Goal: Transaction & Acquisition: Register for event/course

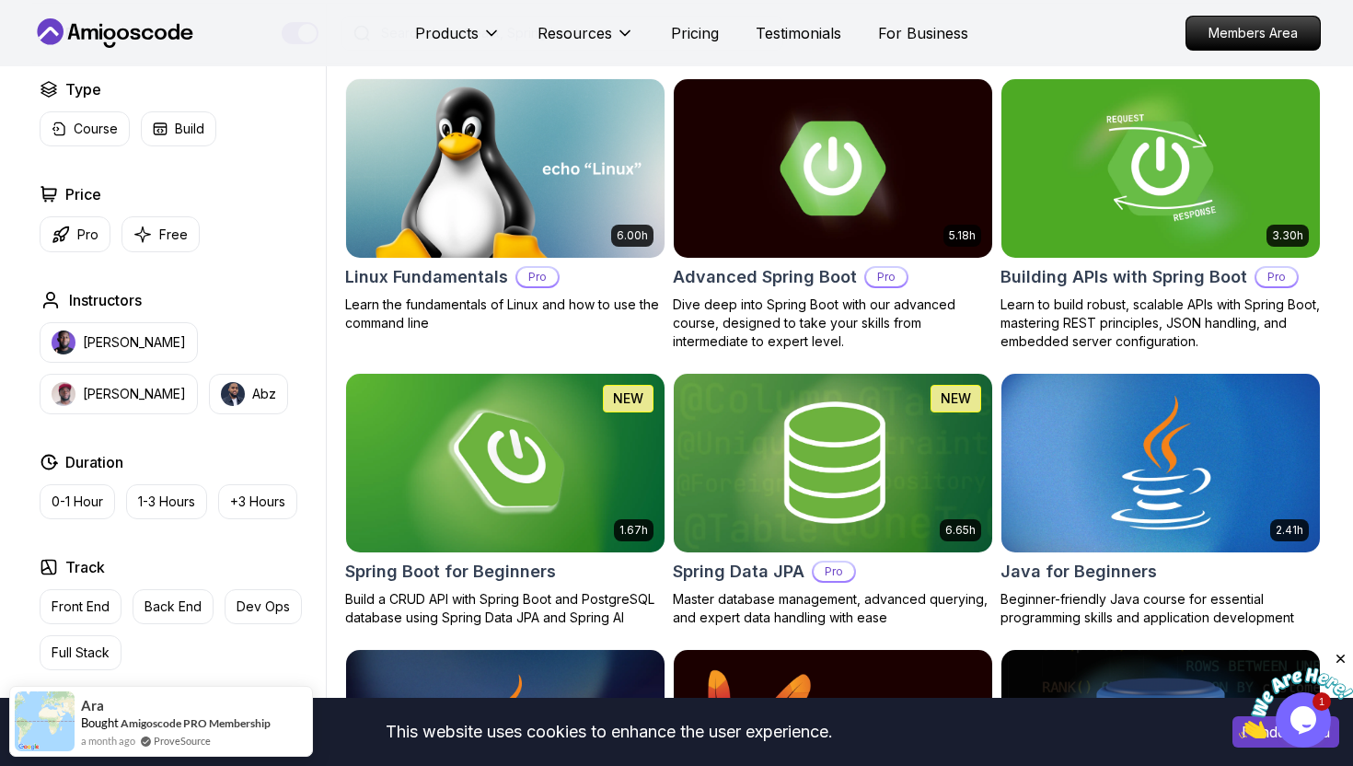
scroll to position [515, 0]
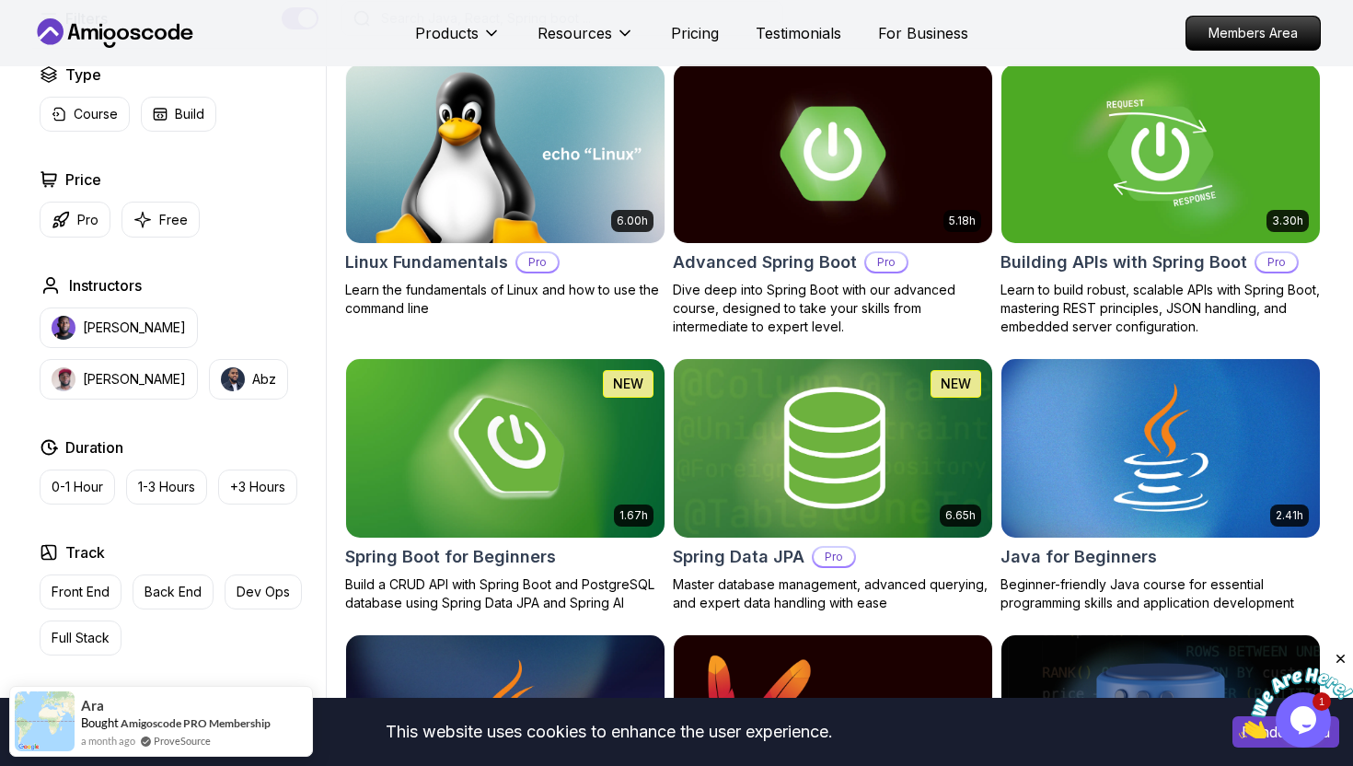
click at [1083, 192] on img at bounding box center [1160, 153] width 334 height 187
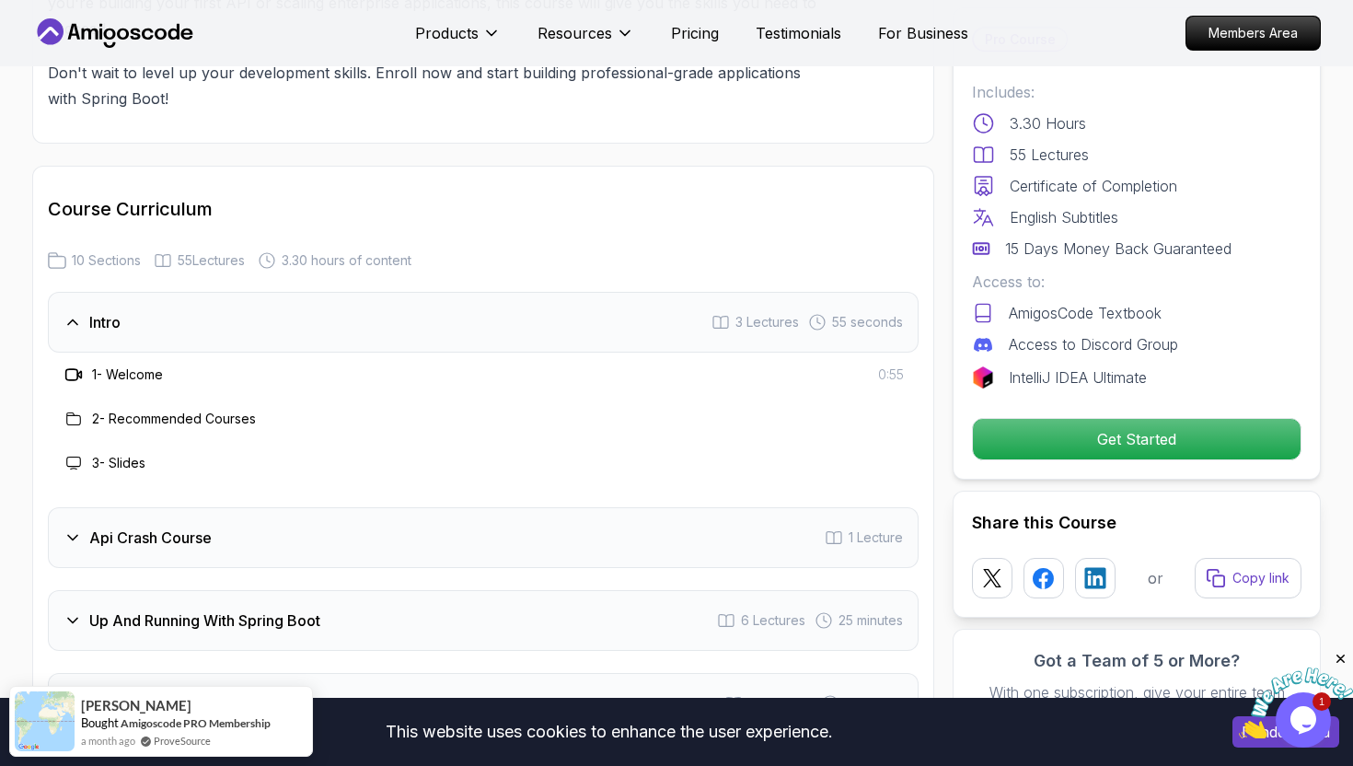
scroll to position [3019, 0]
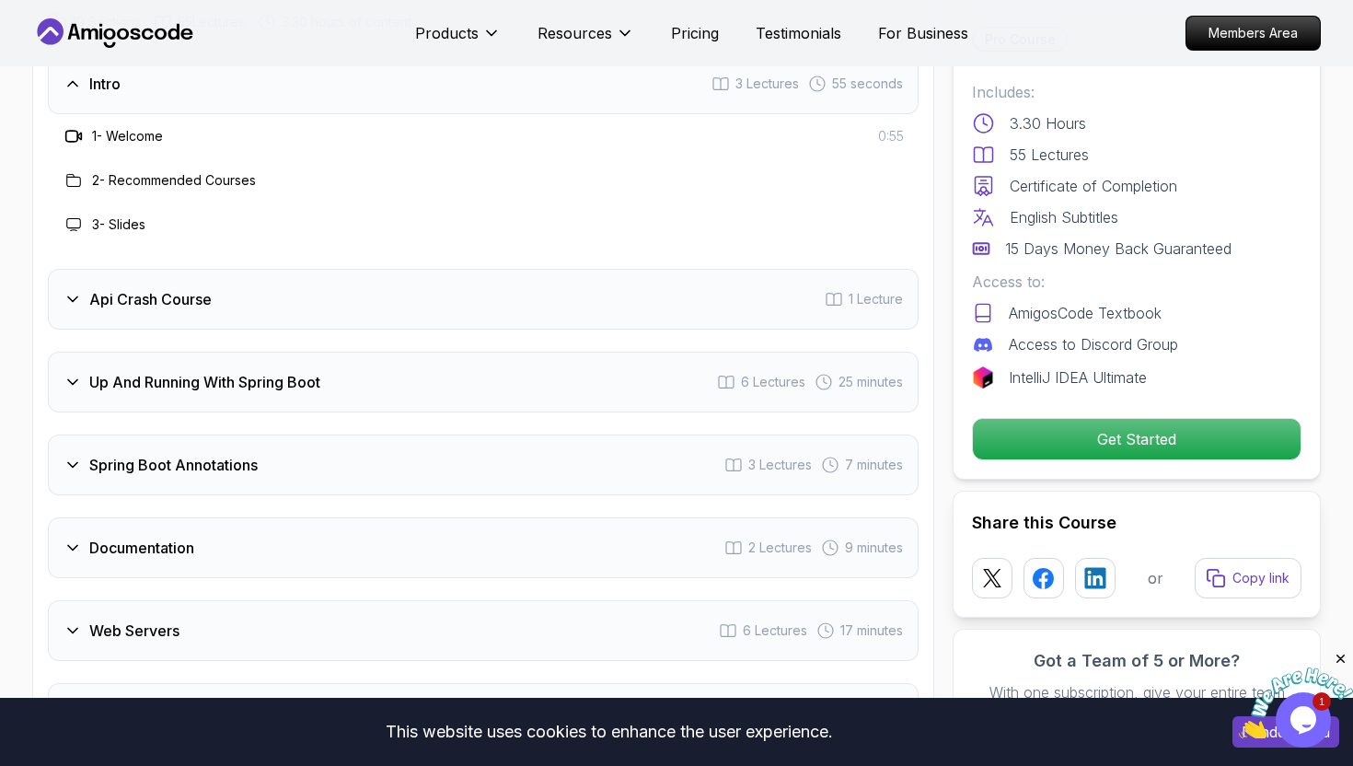
click at [236, 390] on div "Intro 3 Lectures 55 seconds 1 - Welcome 0:55 2 - Recommended Courses 3 - Slides…" at bounding box center [483, 522] width 871 height 939
click at [222, 372] on div "Up And Running With Spring Boot 6 Lectures 25 minutes" at bounding box center [483, 382] width 871 height 61
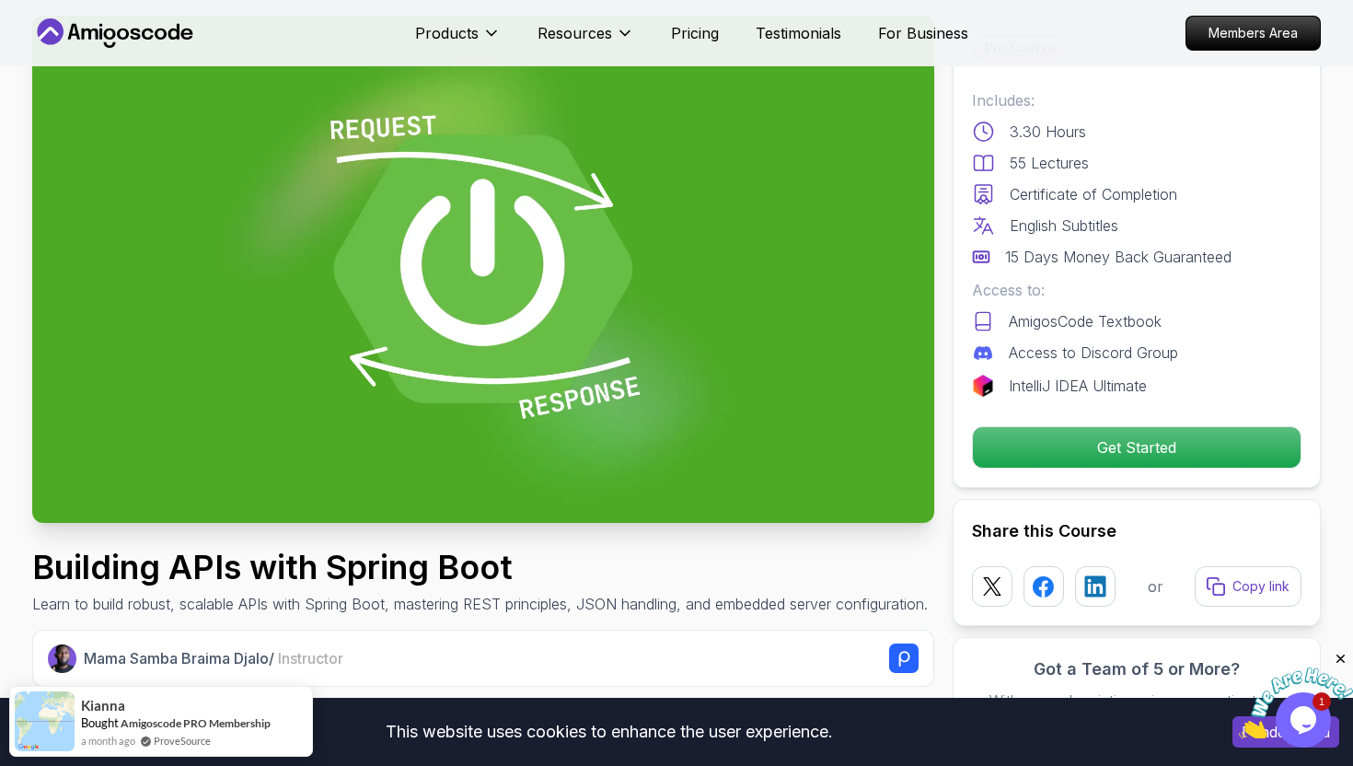
scroll to position [0, 0]
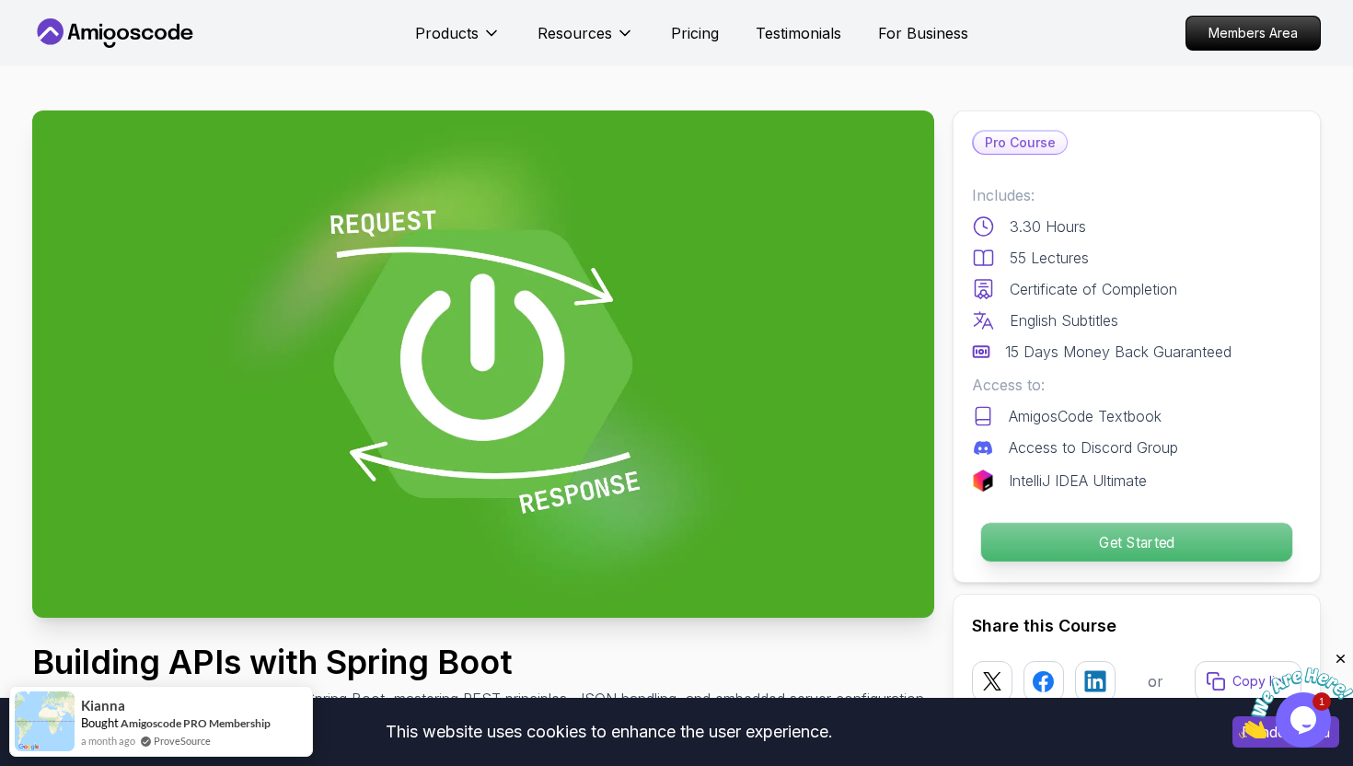
click at [1107, 534] on p "Get Started" at bounding box center [1136, 542] width 311 height 39
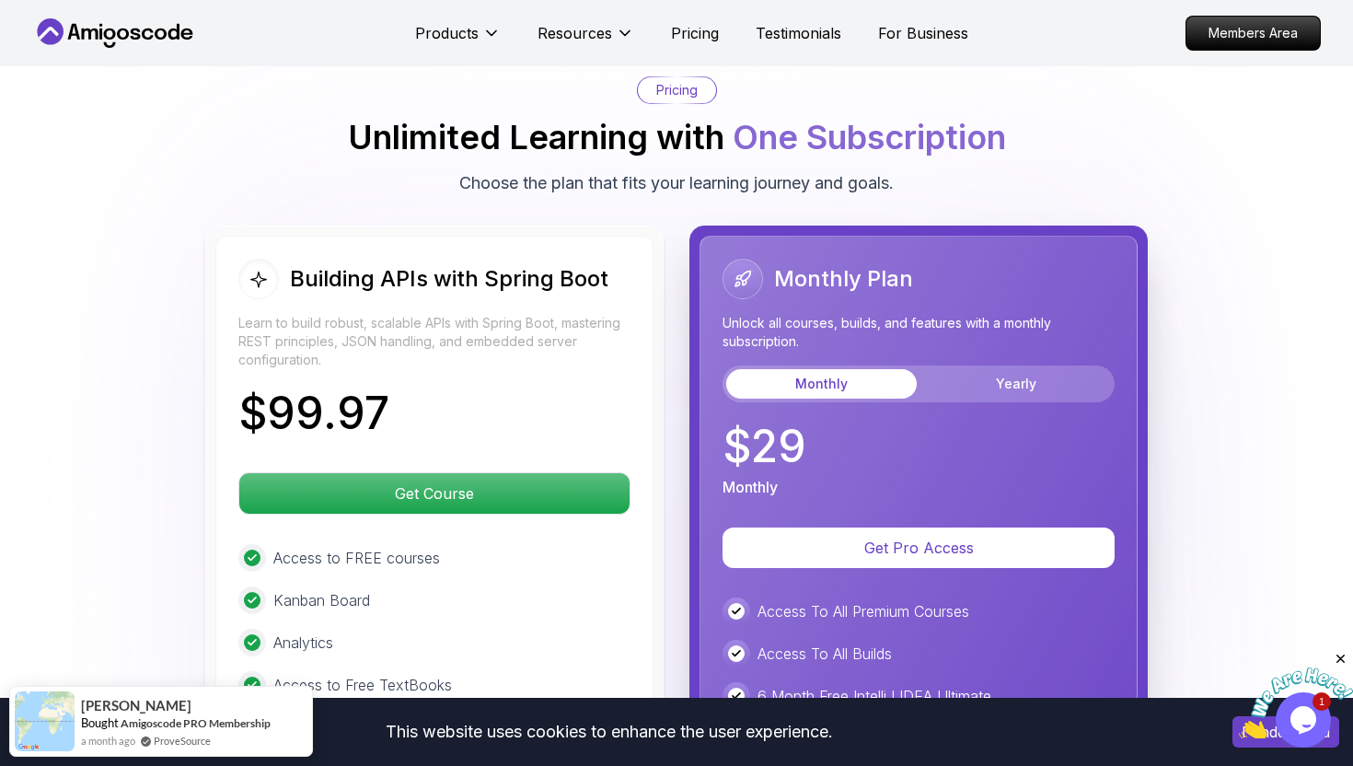
scroll to position [4212, 0]
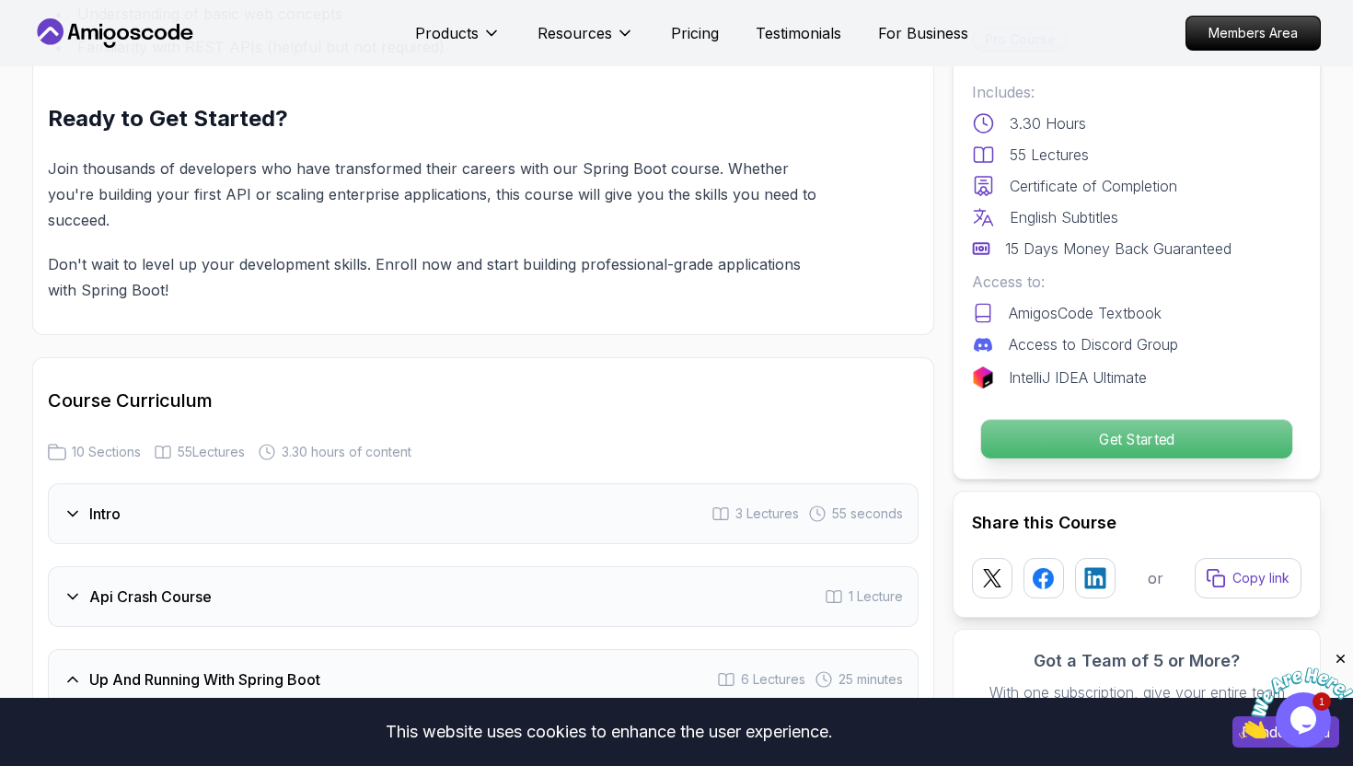
click at [1122, 440] on p "Get Started" at bounding box center [1136, 439] width 311 height 39
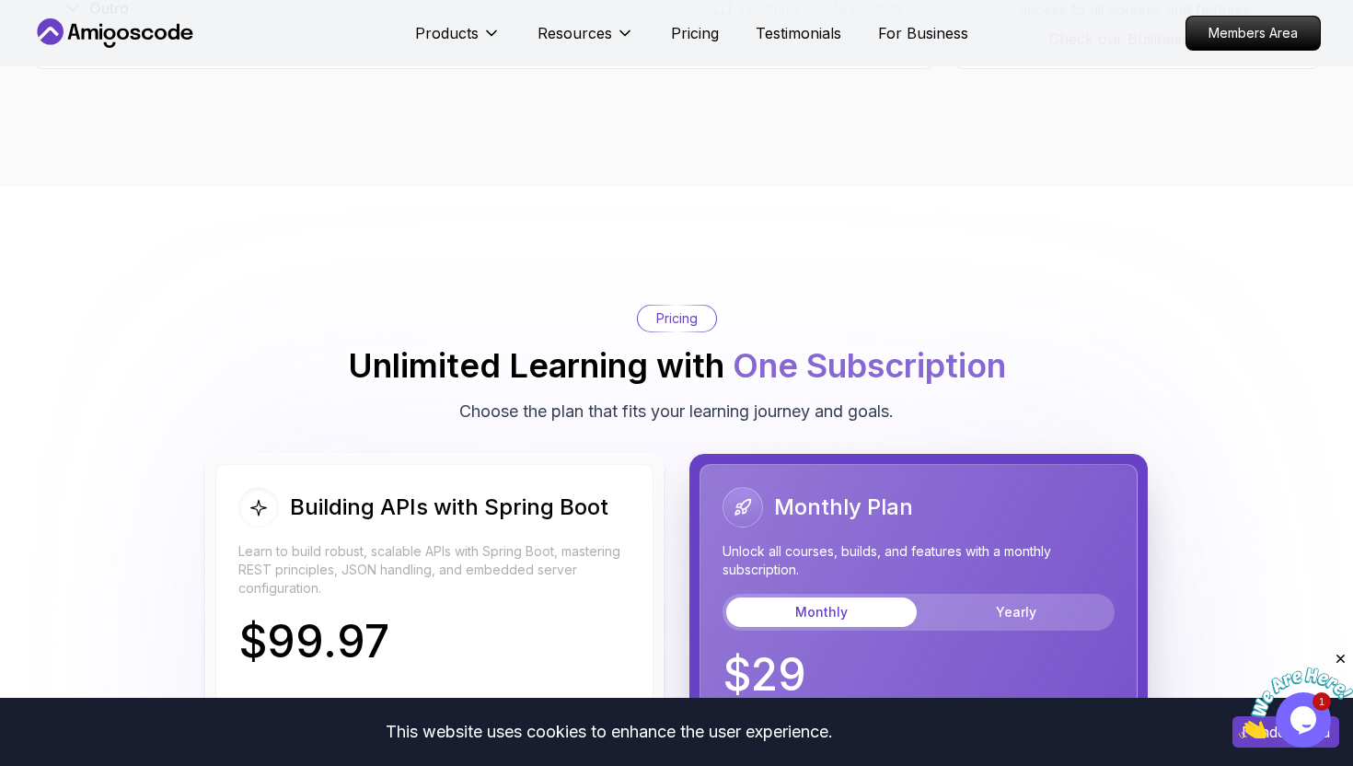
scroll to position [4263, 0]
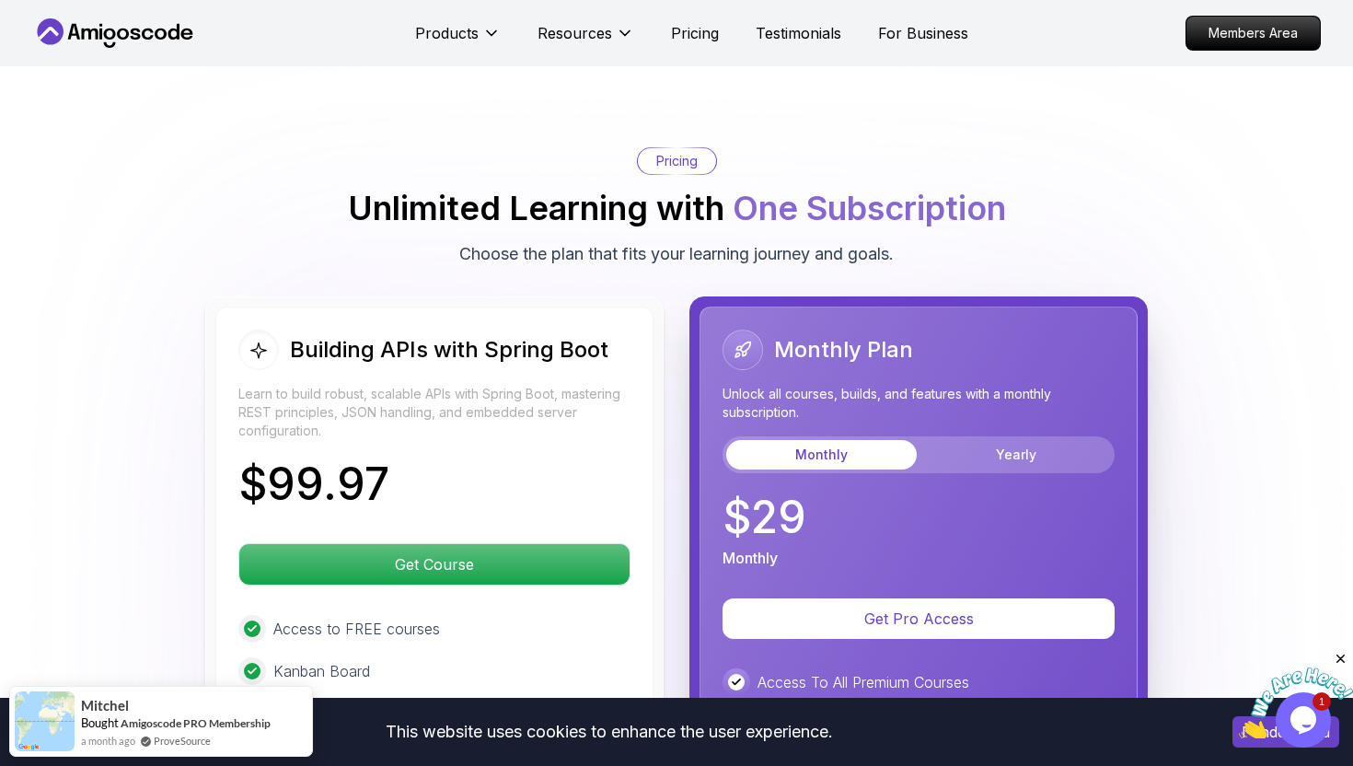
click at [251, 624] on icon at bounding box center [252, 628] width 9 height 9
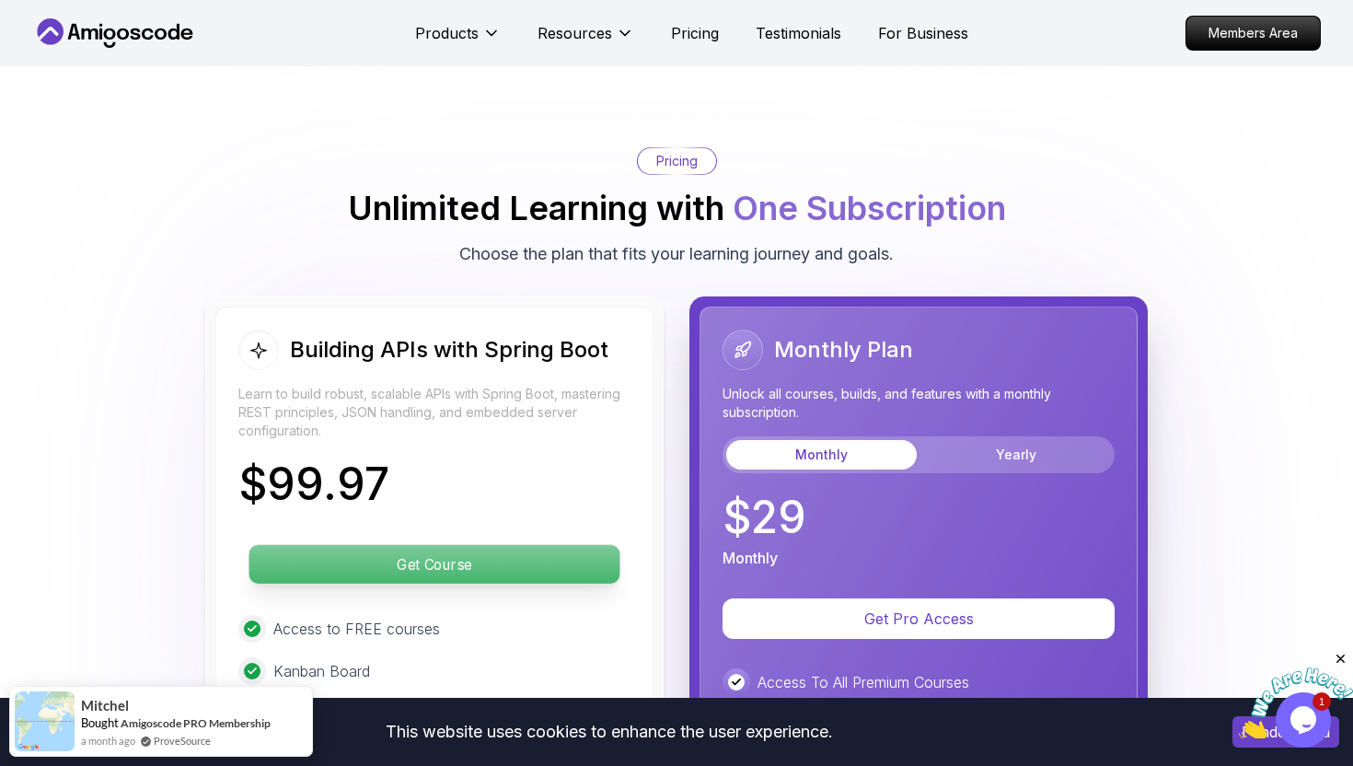
click at [406, 545] on p "Get Course" at bounding box center [434, 564] width 371 height 39
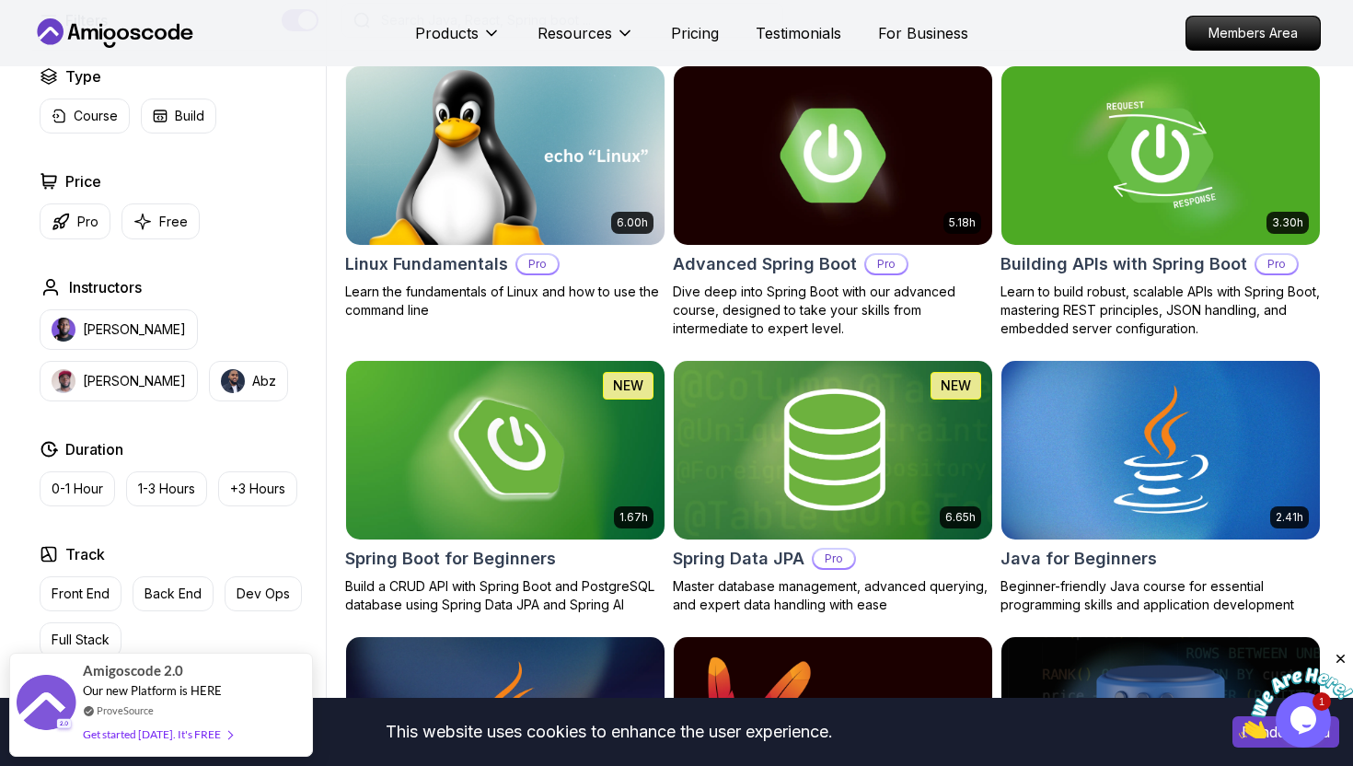
scroll to position [515, 0]
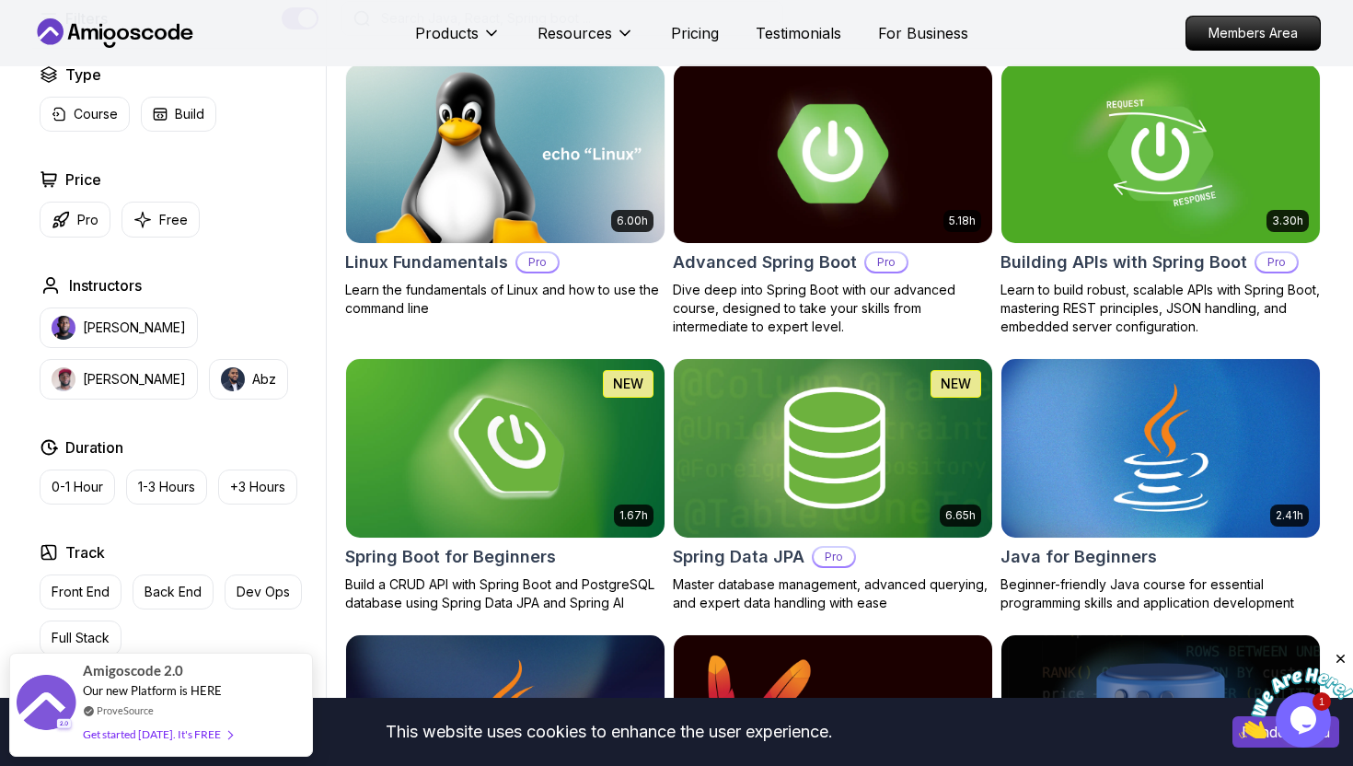
click at [845, 165] on img at bounding box center [833, 153] width 334 height 187
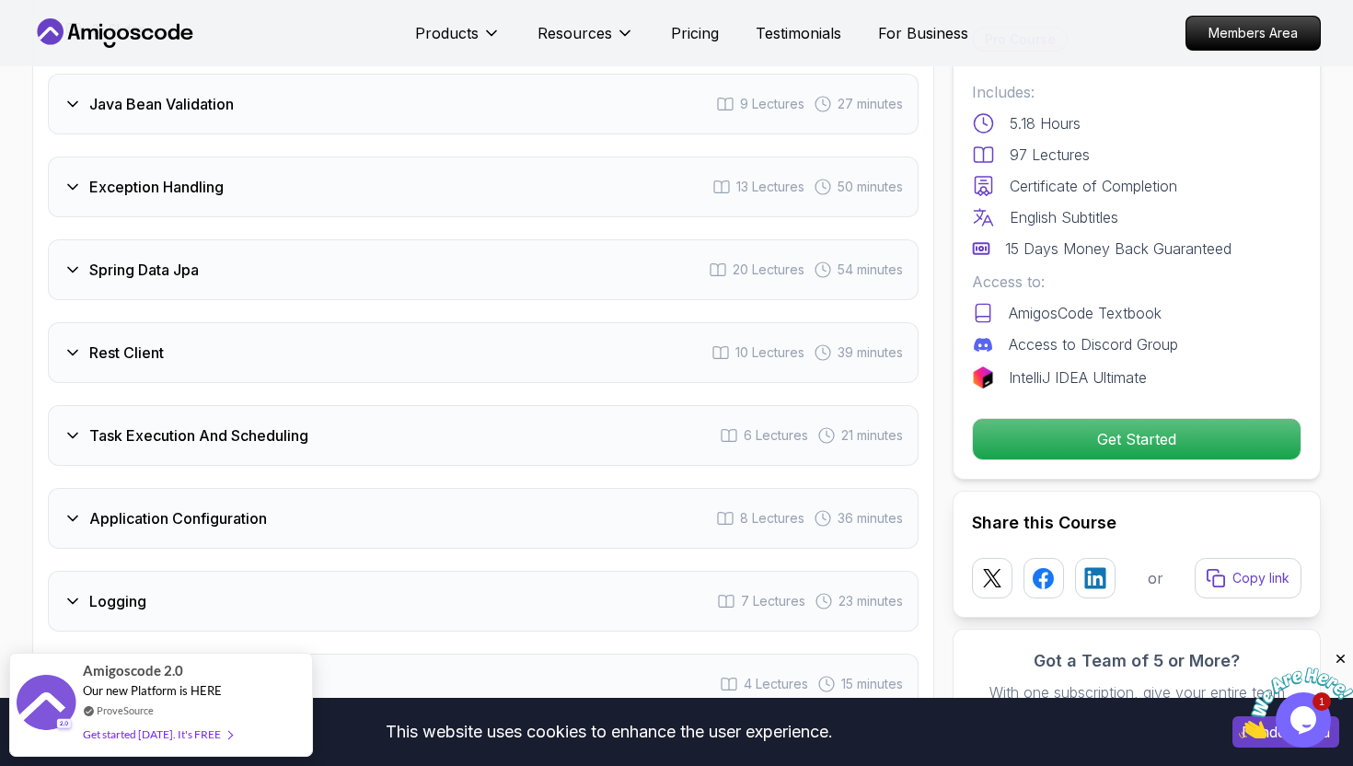
scroll to position [3338, 0]
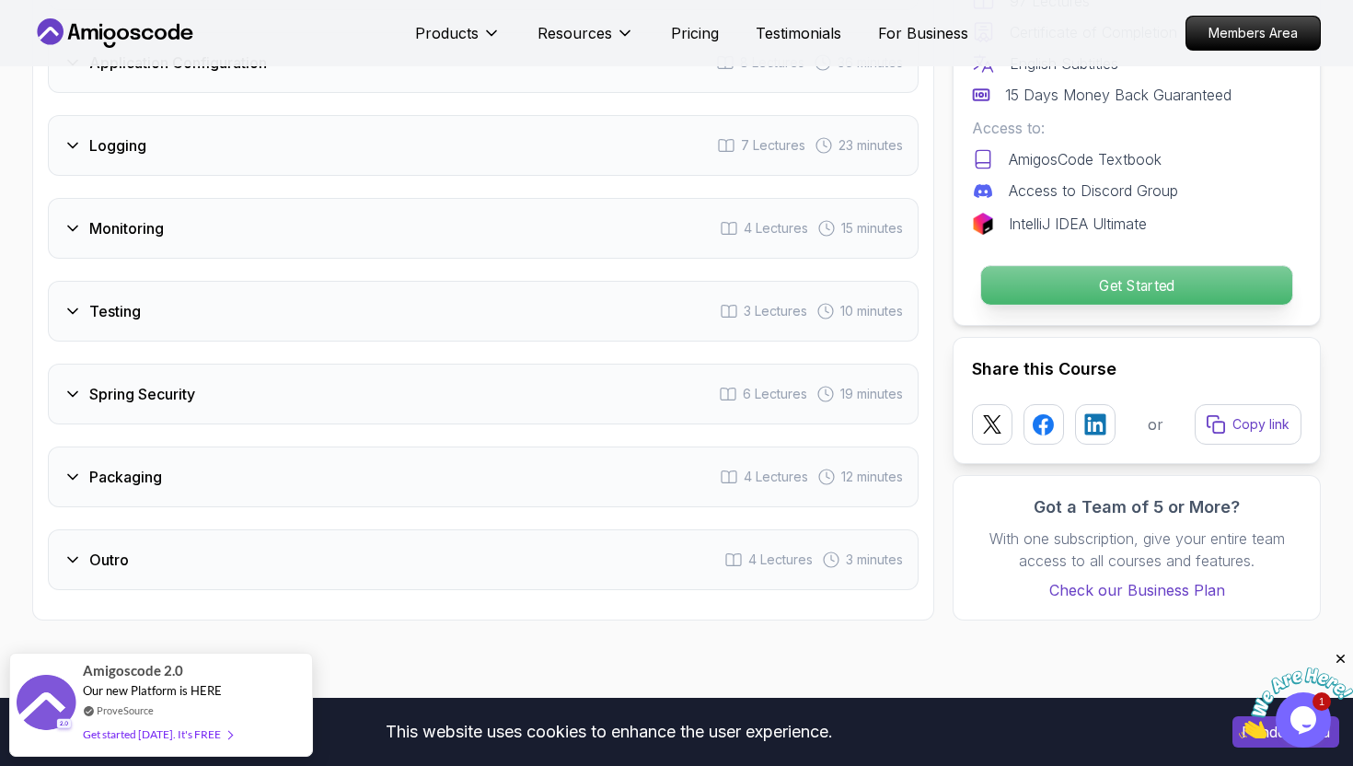
click at [1153, 266] on p "Get Started" at bounding box center [1136, 285] width 311 height 39
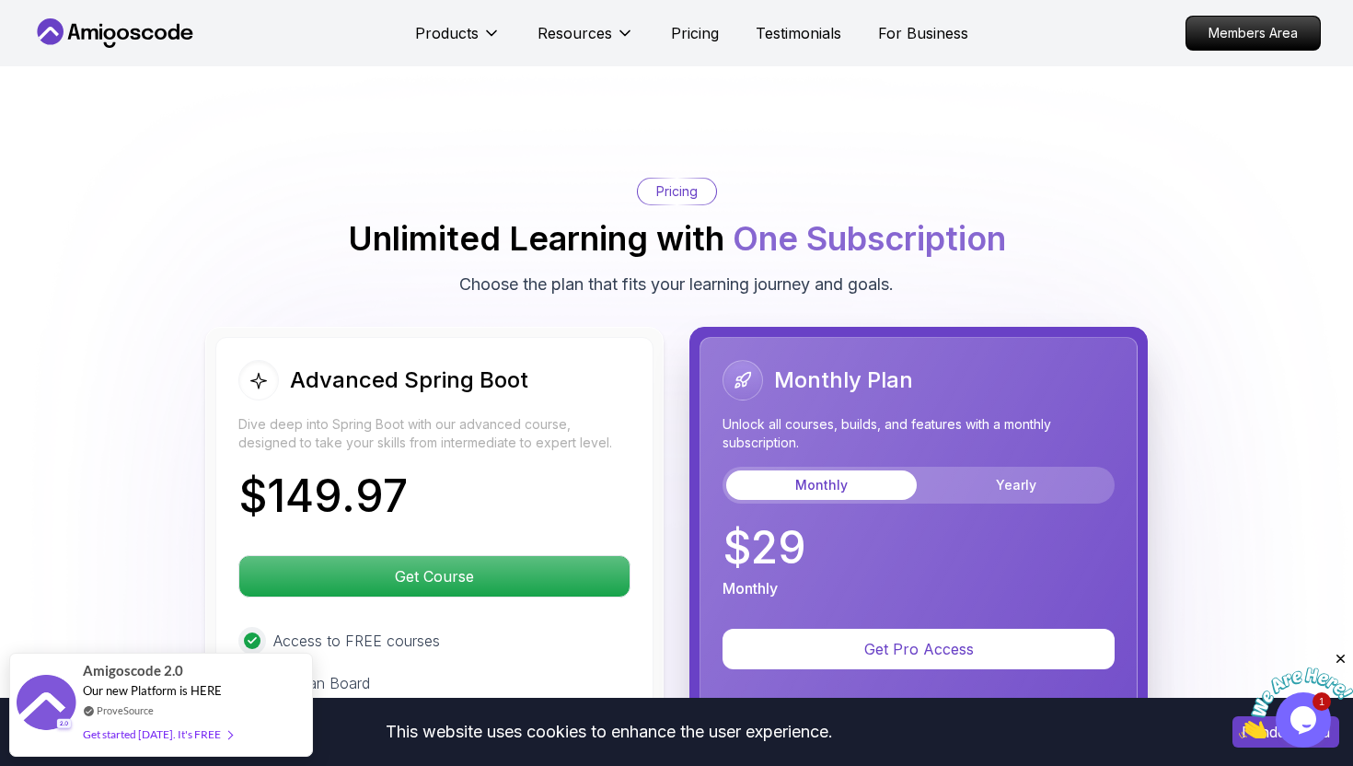
scroll to position [3886, 0]
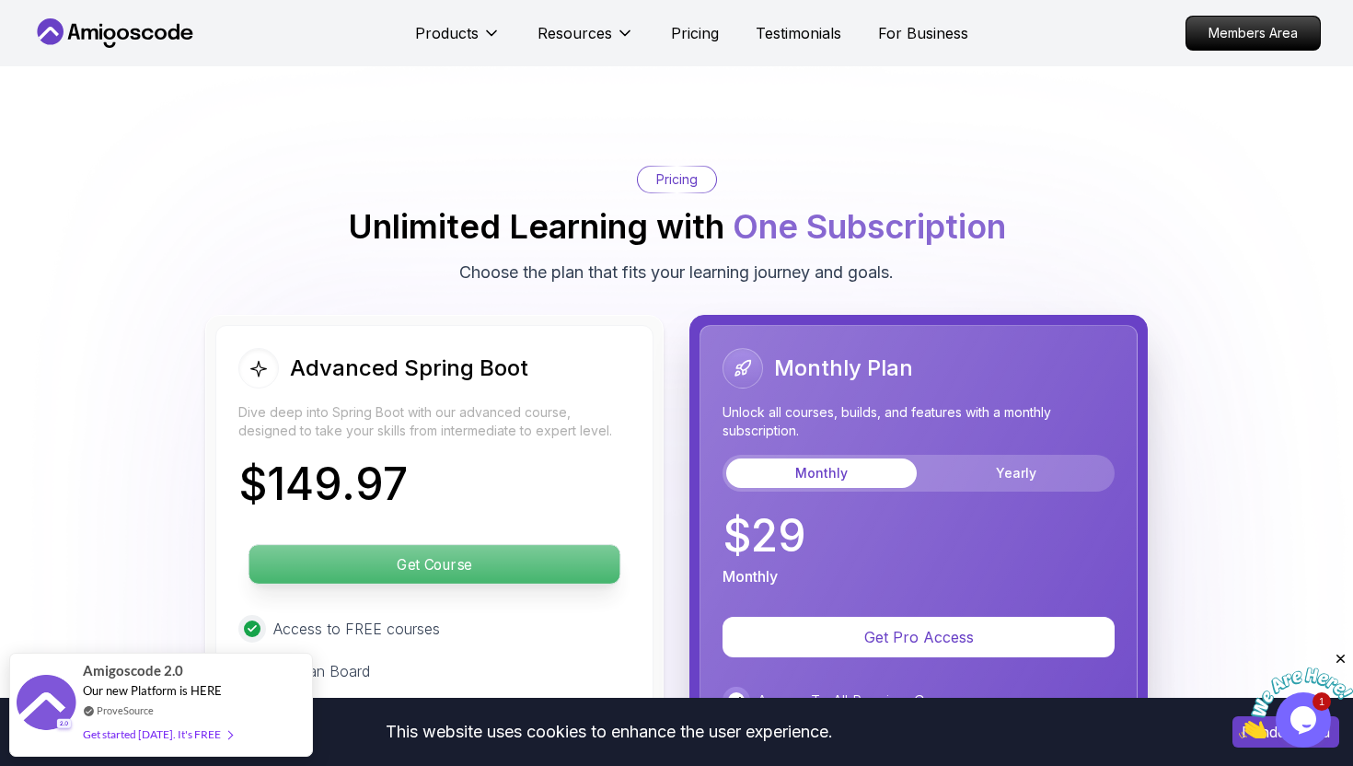
click at [545, 545] on p "Get Course" at bounding box center [434, 564] width 371 height 39
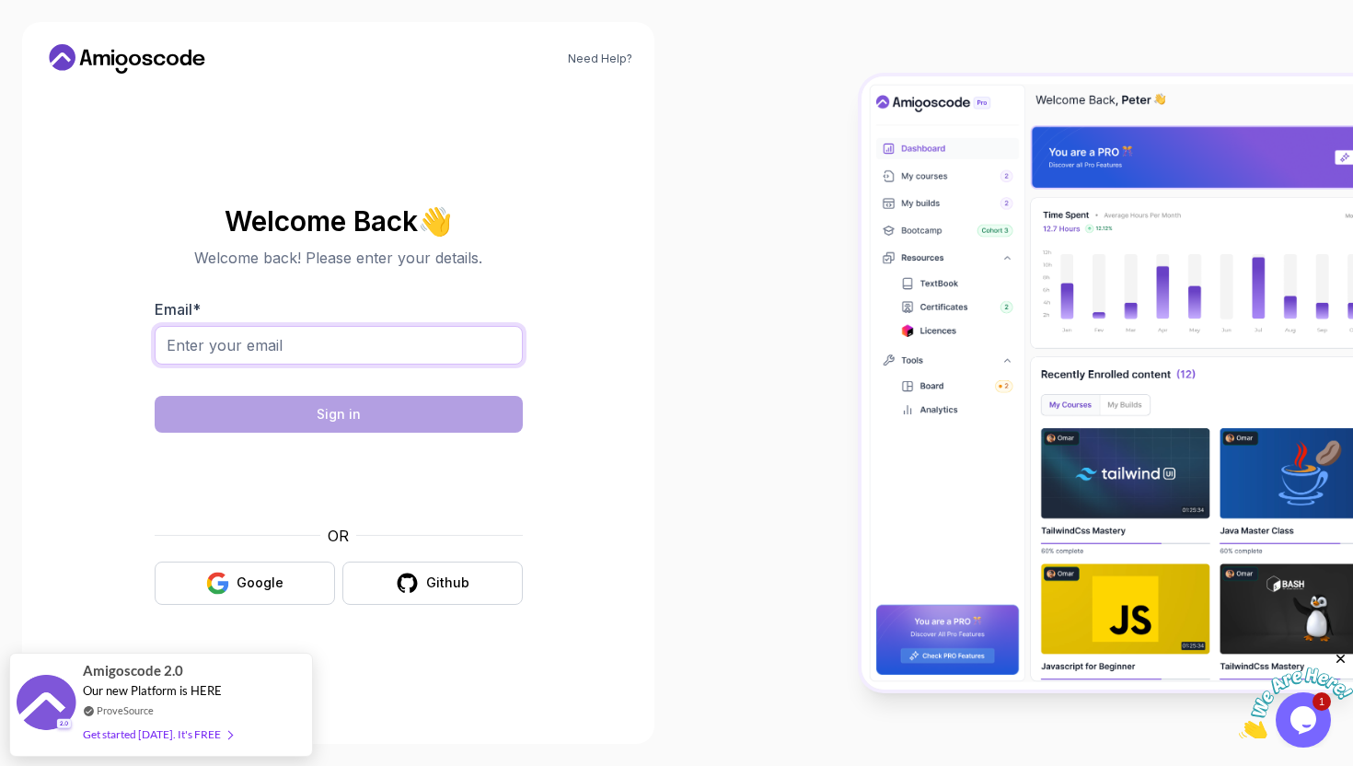
click at [422, 346] on input "Email *" at bounding box center [339, 345] width 368 height 39
click at [398, 344] on input "manase.hamisi" at bounding box center [339, 345] width 368 height 39
drag, startPoint x: 345, startPoint y: 352, endPoint x: 279, endPoint y: 351, distance: 66.3
click at [279, 351] on input "manase.hamisi@h'.com" at bounding box center [339, 345] width 368 height 39
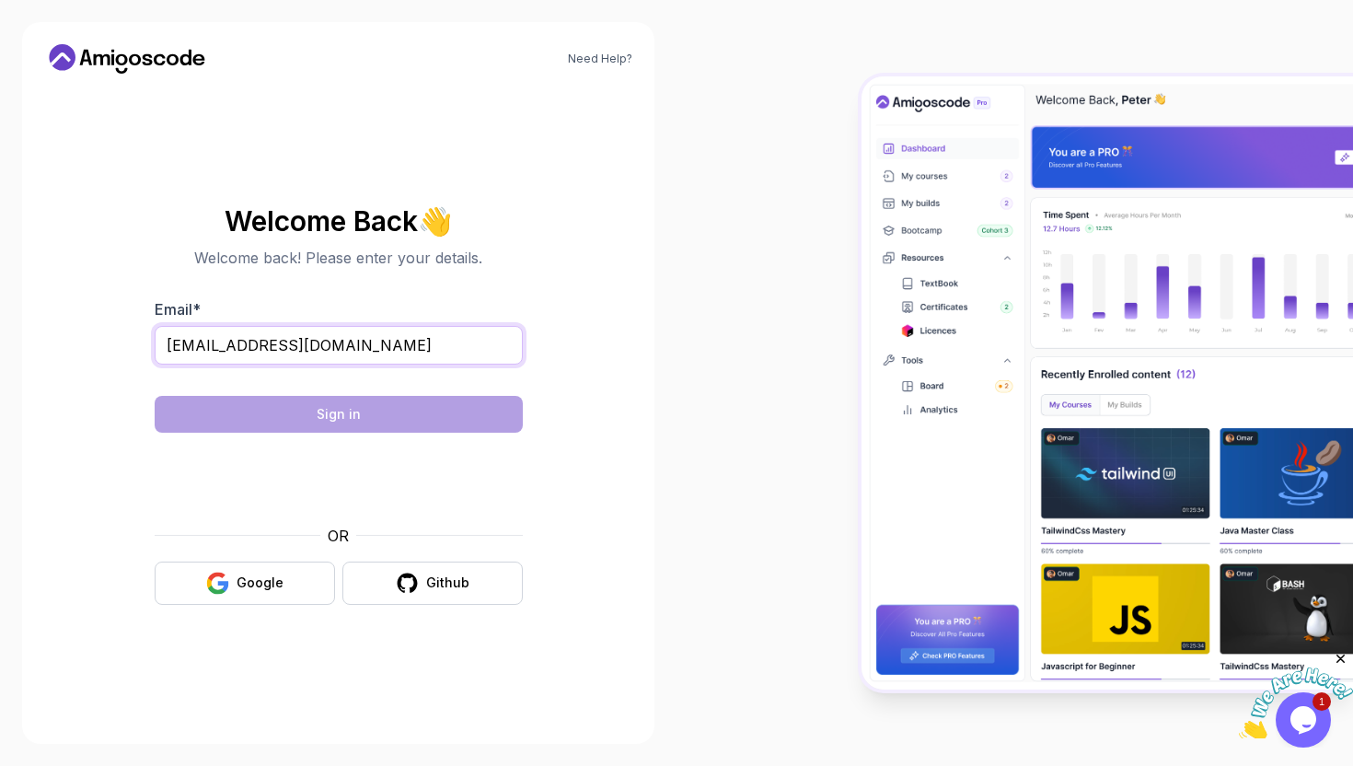
type input "[EMAIL_ADDRESS][DOMAIN_NAME]"
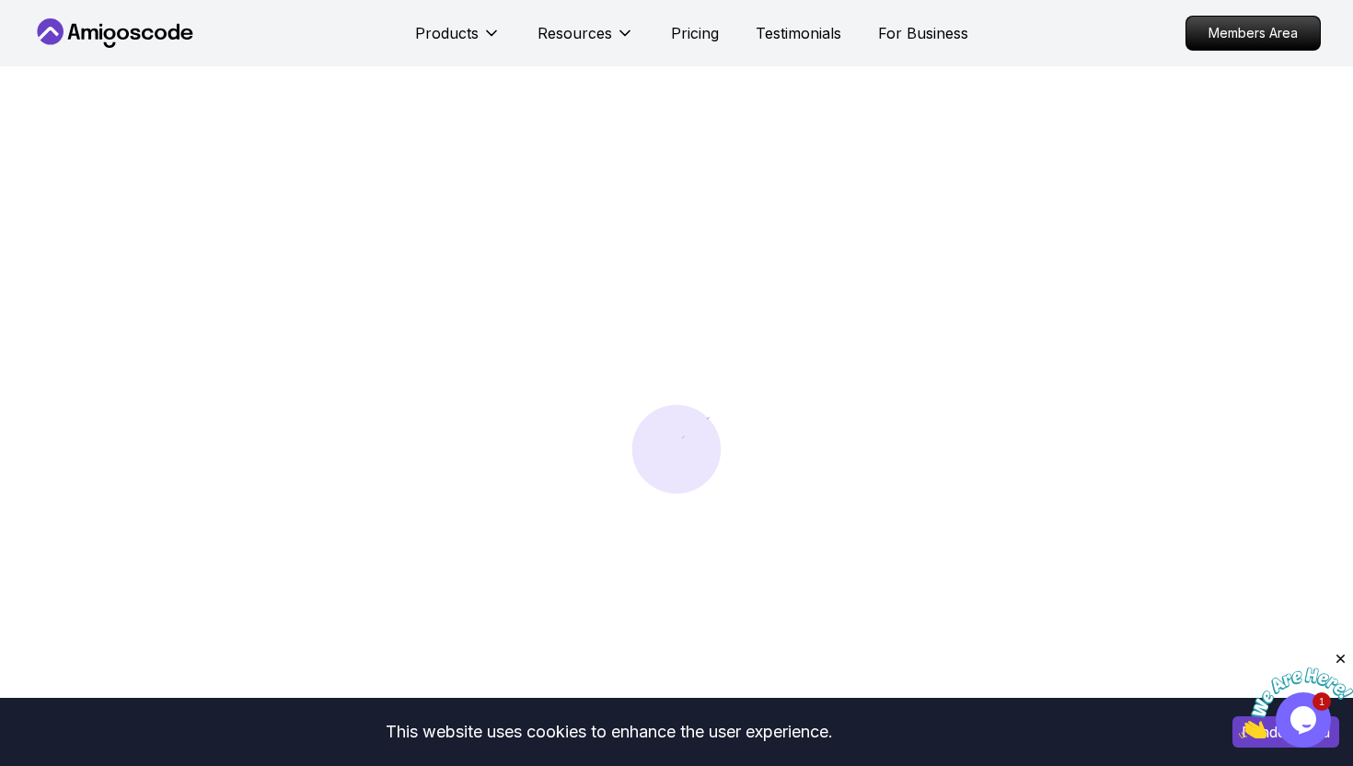
scroll to position [1, 0]
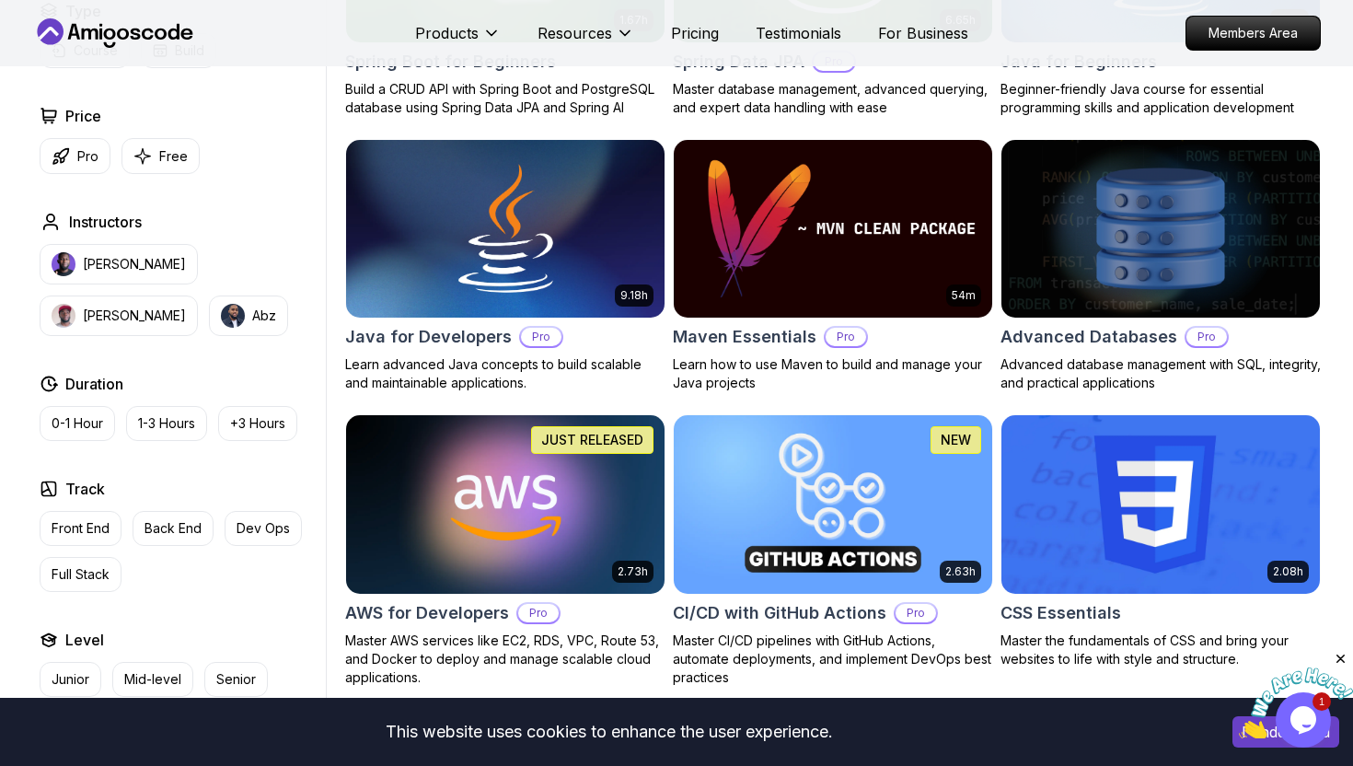
scroll to position [1143, 0]
